Goal: Task Accomplishment & Management: Use online tool/utility

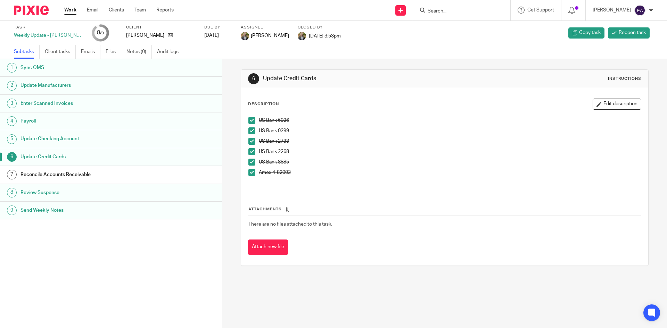
click at [46, 210] on h1 "Send Weekly Notes" at bounding box center [85, 210] width 130 height 10
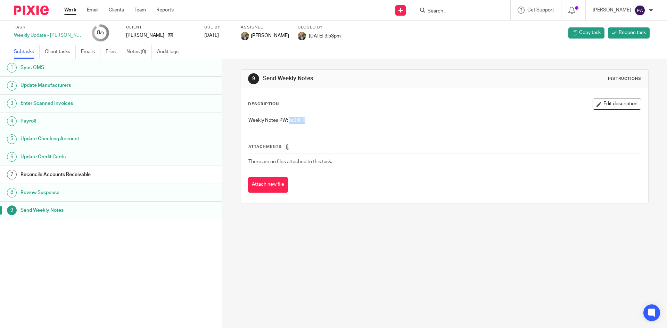
drag, startPoint x: 303, startPoint y: 121, endPoint x: 288, endPoint y: 120, distance: 15.7
click at [288, 120] on p "Weekly Notes PW: bt29H9" at bounding box center [444, 120] width 392 height 7
copy p "bt29H9"
click at [55, 50] on link "Client tasks" at bounding box center [60, 52] width 31 height 14
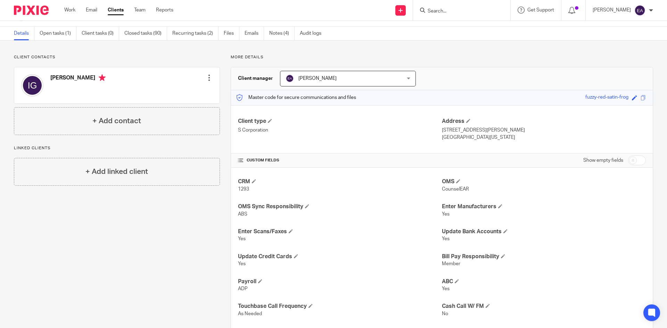
scroll to position [8, 0]
